Goal: Transaction & Acquisition: Subscribe to service/newsletter

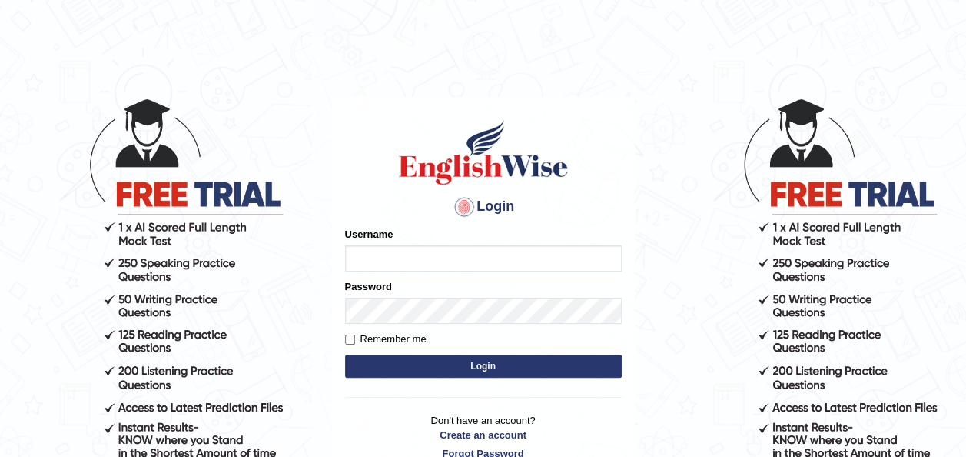
type input "oliversamawano84"
click at [493, 360] on button "Login" at bounding box center [483, 365] width 277 height 23
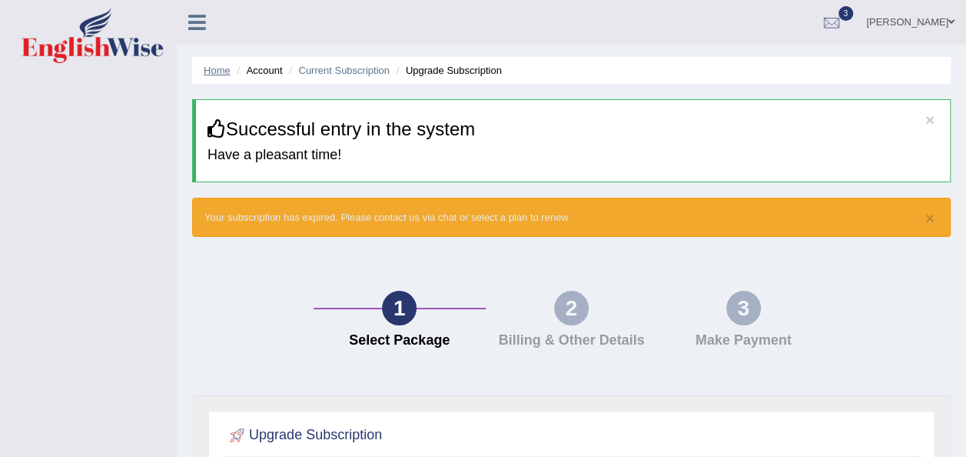
click at [210, 71] on link "Home" at bounding box center [217, 71] width 27 height 12
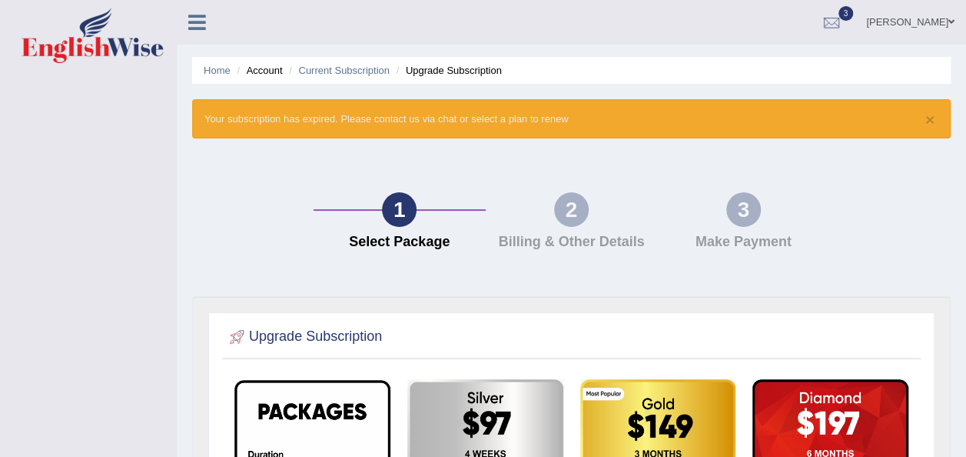
click at [101, 171] on div "Toggle navigation [PERSON_NAME] Toggle navigation Username: oliversamawano84 Ac…" at bounding box center [483, 421] width 966 height 842
